Goal: Information Seeking & Learning: Learn about a topic

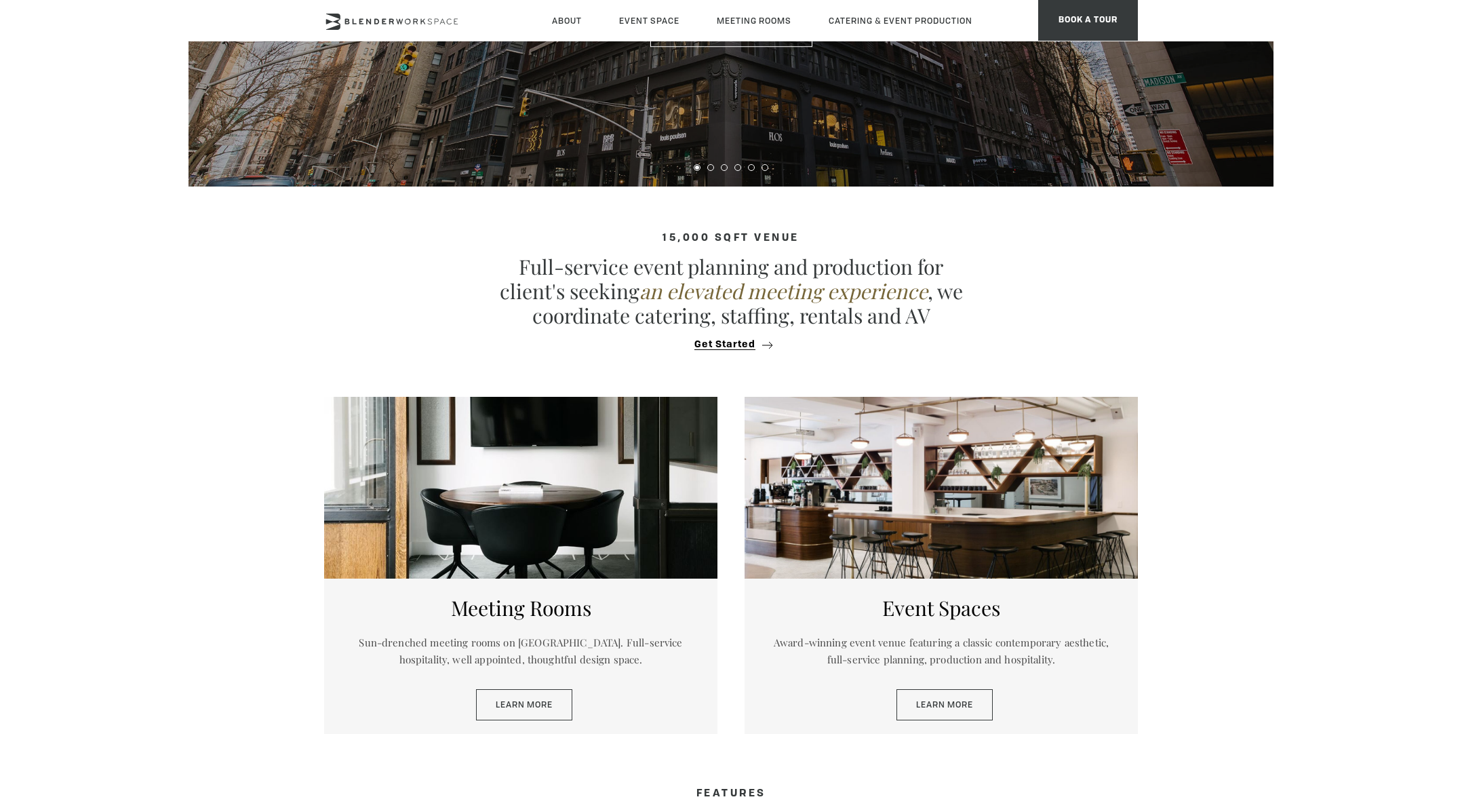
scroll to position [439, 0]
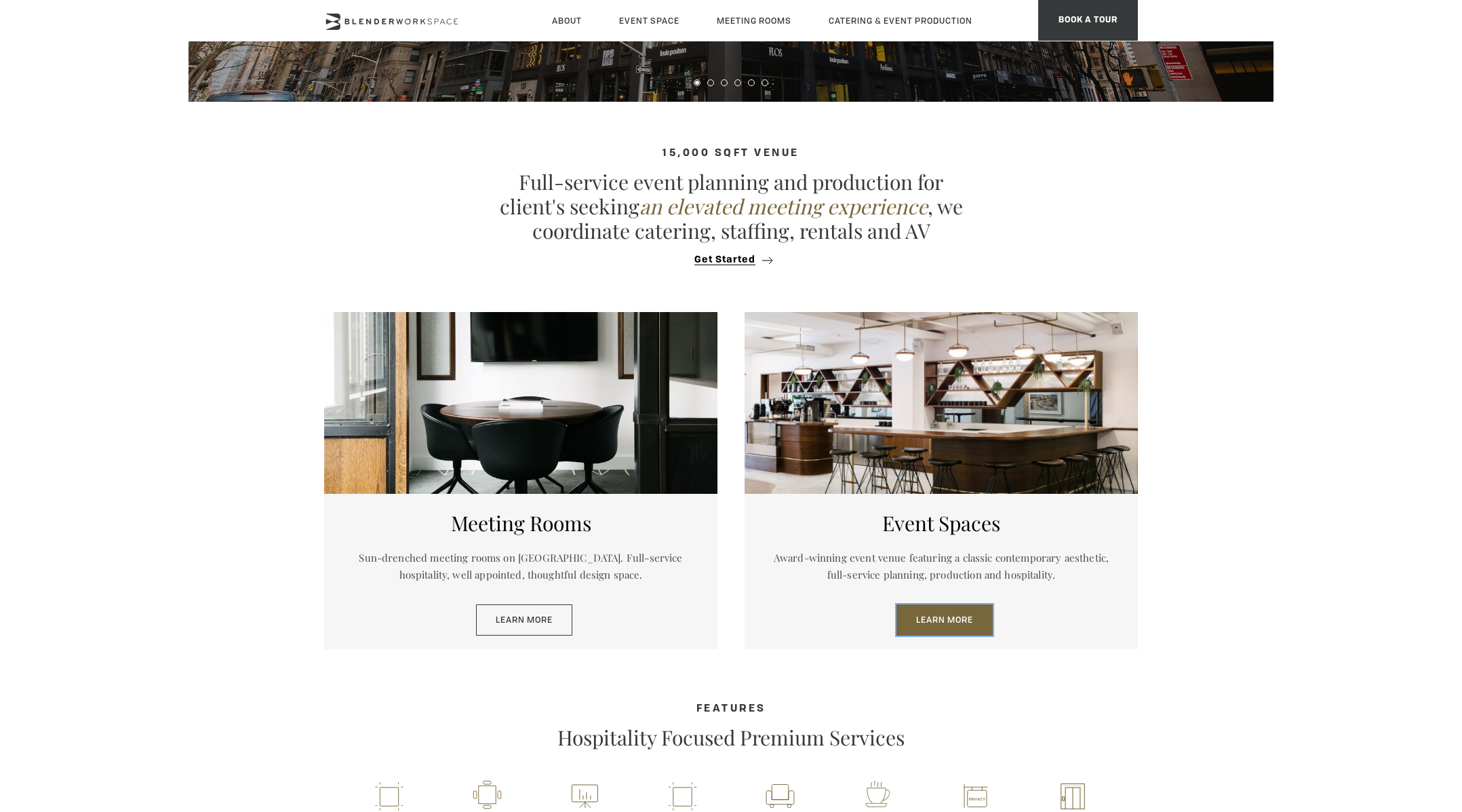
click at [951, 624] on link "Learn More" at bounding box center [945, 620] width 96 height 32
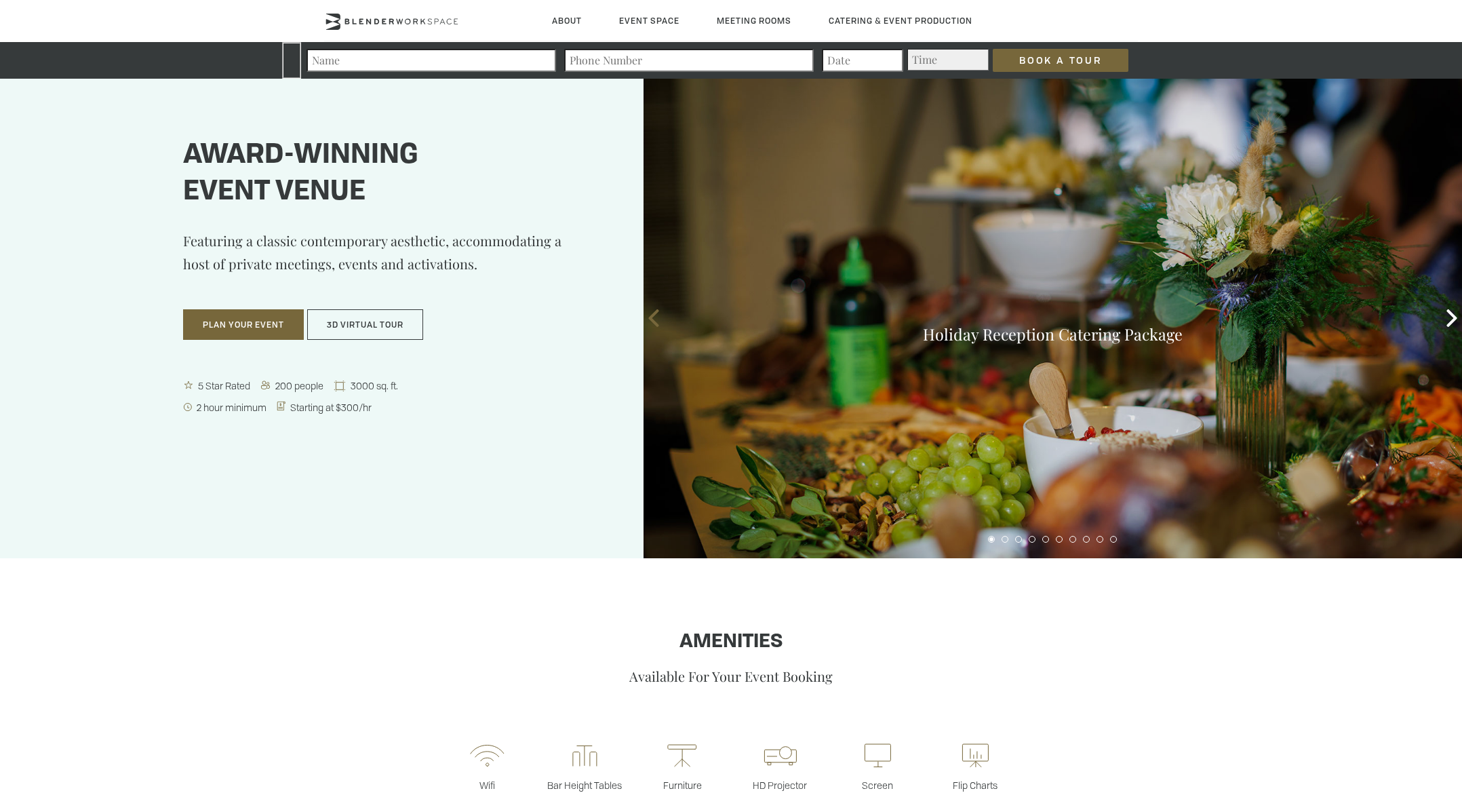
click at [655, 316] on icon at bounding box center [653, 318] width 17 height 17
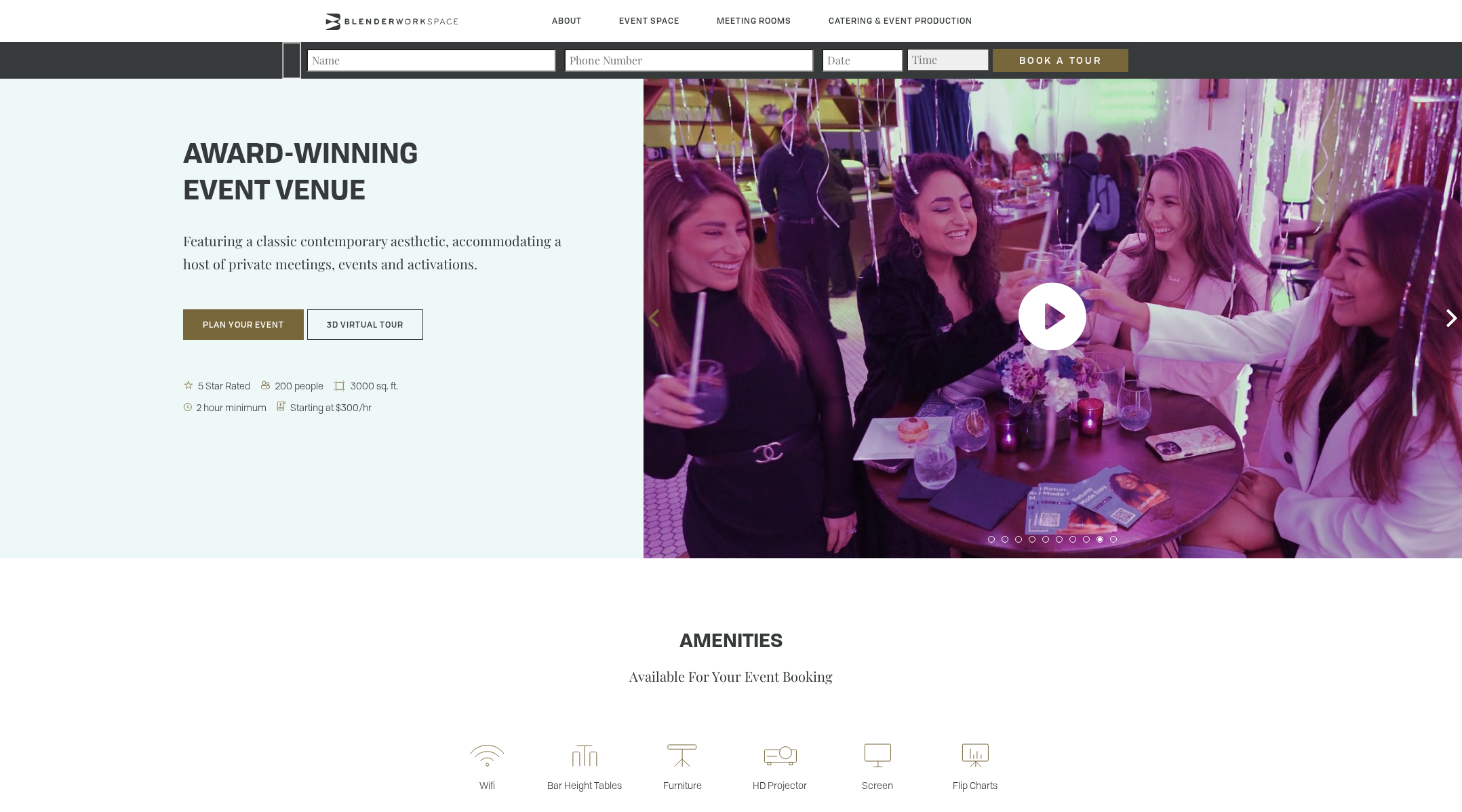
click at [655, 316] on icon at bounding box center [653, 318] width 17 height 17
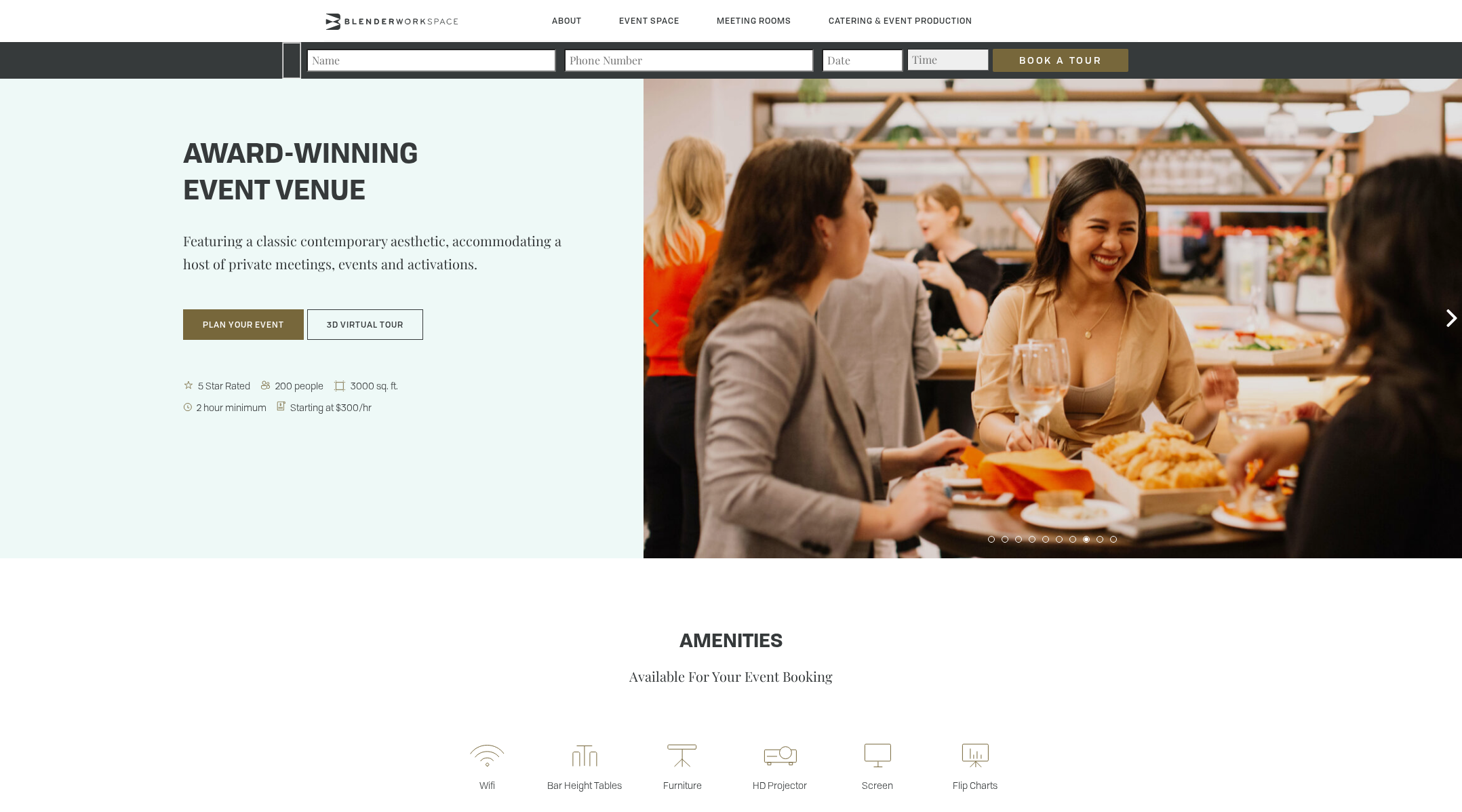
click at [655, 316] on icon at bounding box center [653, 318] width 17 height 17
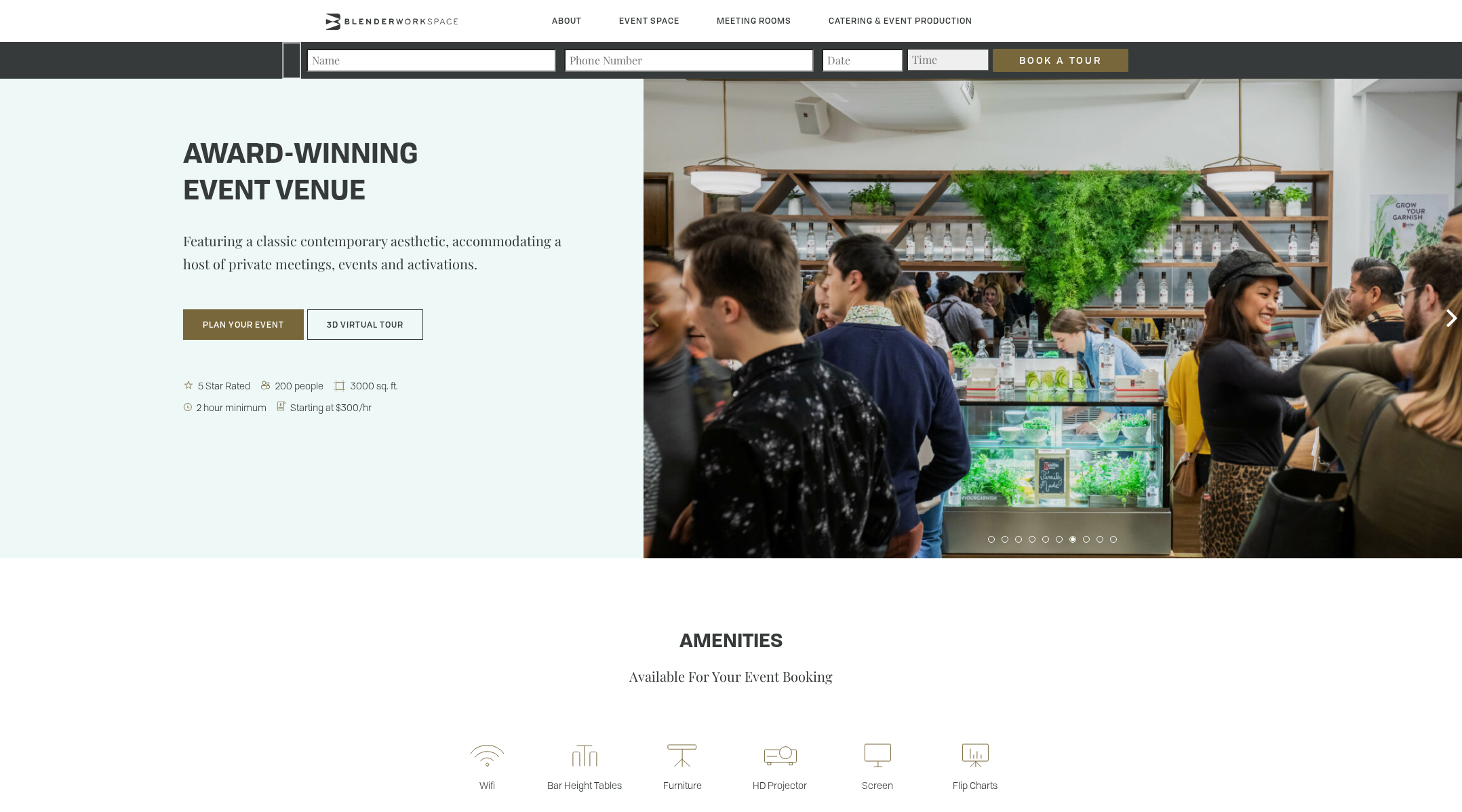
click at [655, 316] on icon at bounding box center [653, 318] width 17 height 17
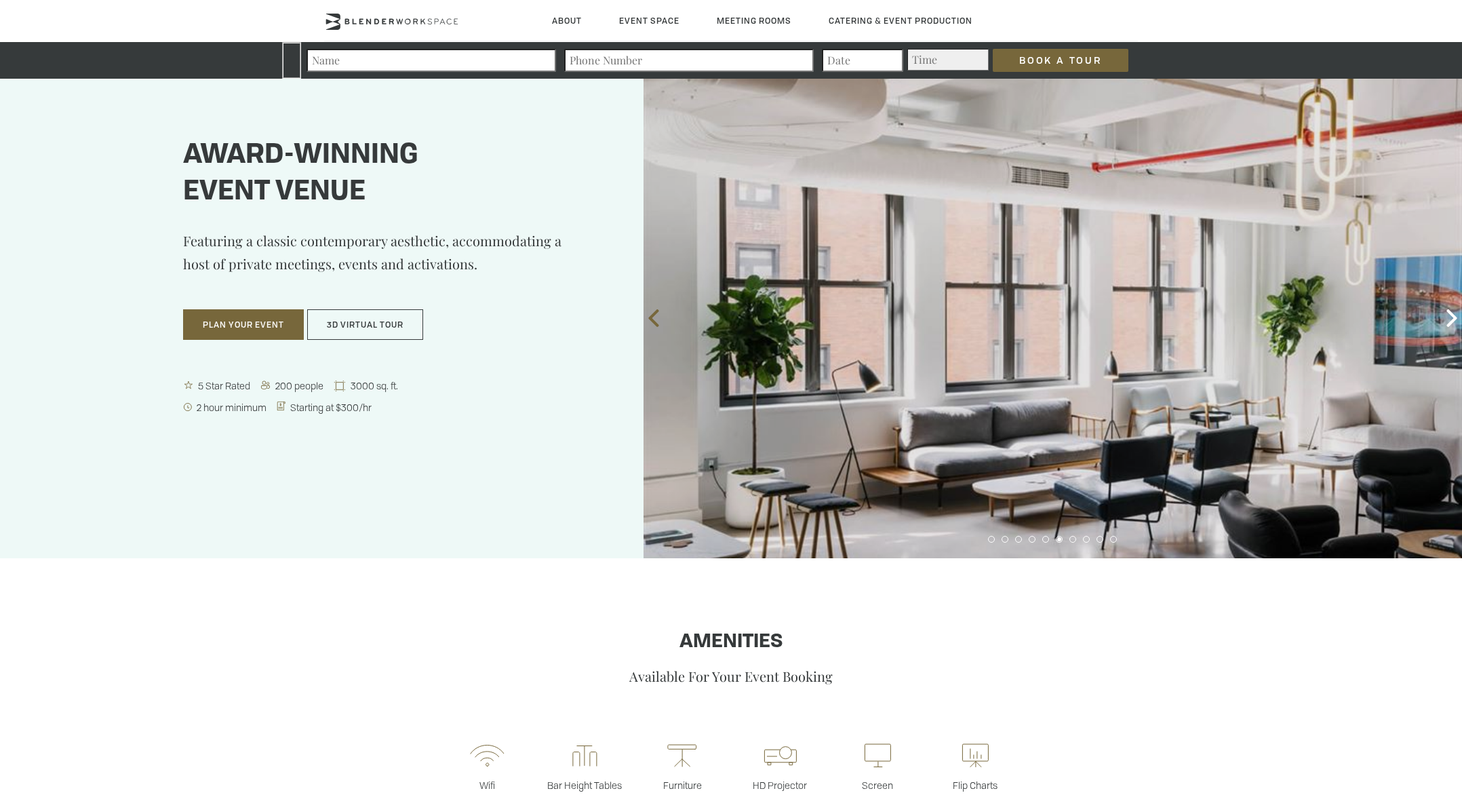
click at [655, 316] on icon at bounding box center [653, 318] width 17 height 17
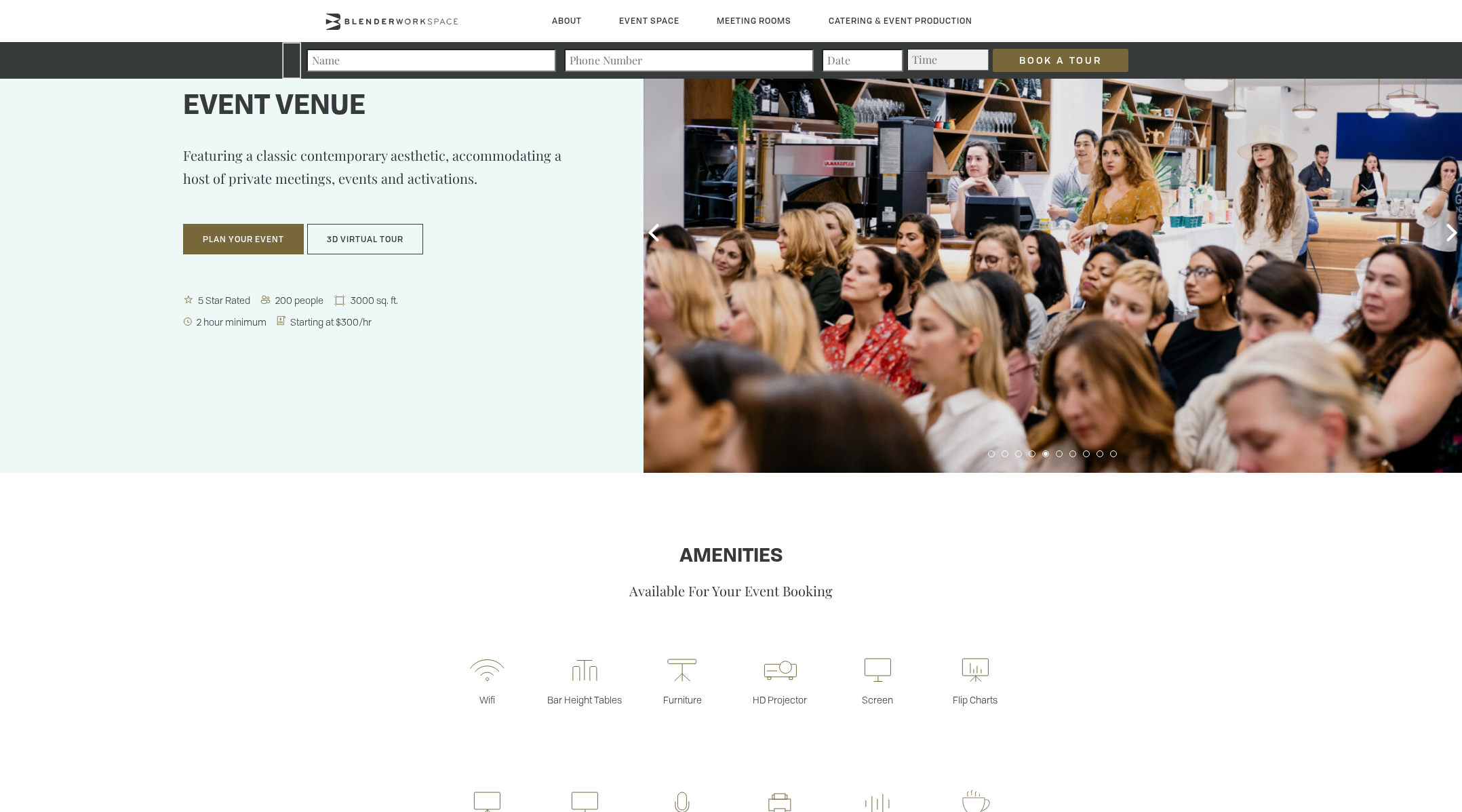
scroll to position [87, 0]
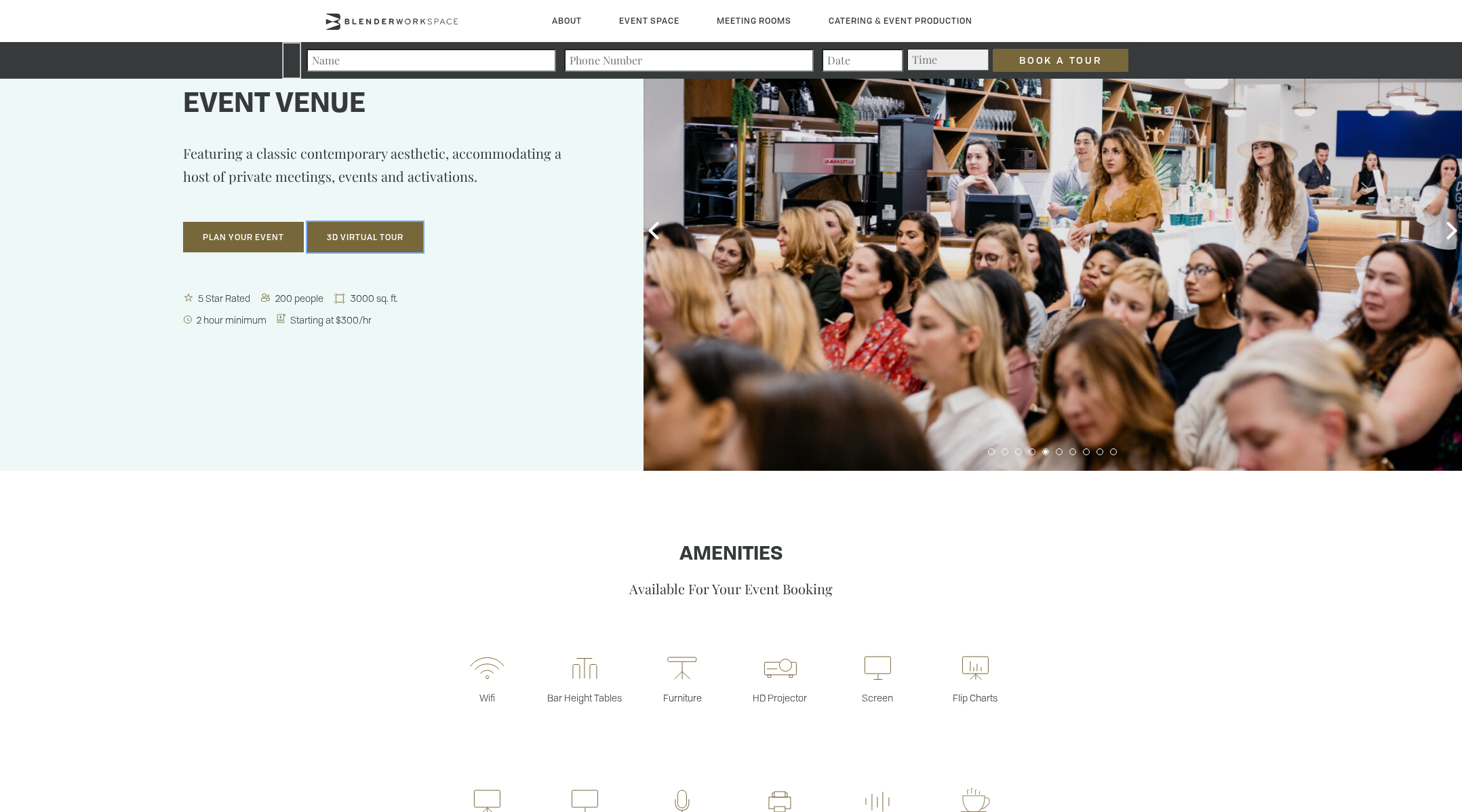
click at [391, 252] on button "3D Virtual Tour" at bounding box center [365, 237] width 116 height 32
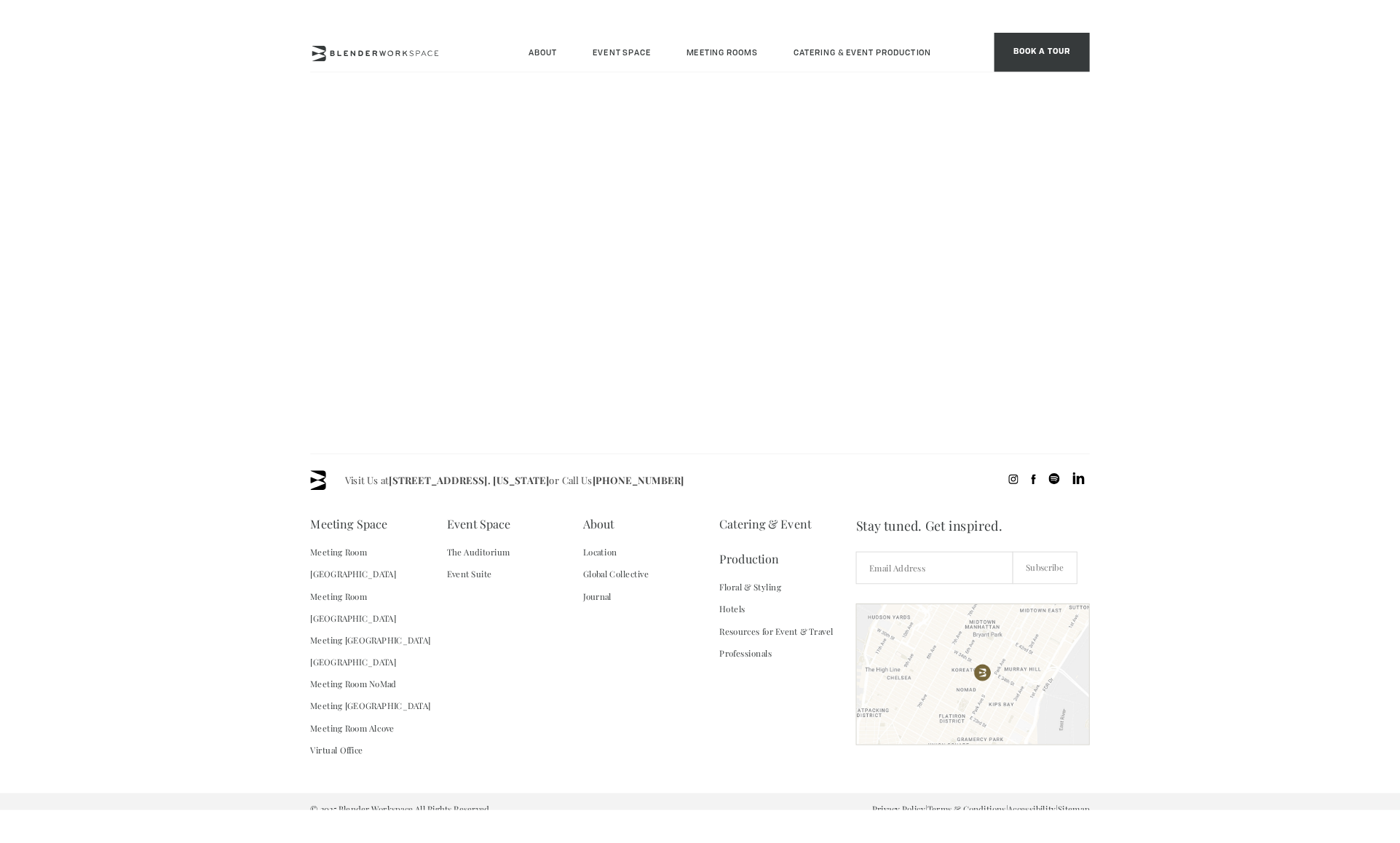
scroll to position [182, 0]
